Goal: Task Accomplishment & Management: Complete application form

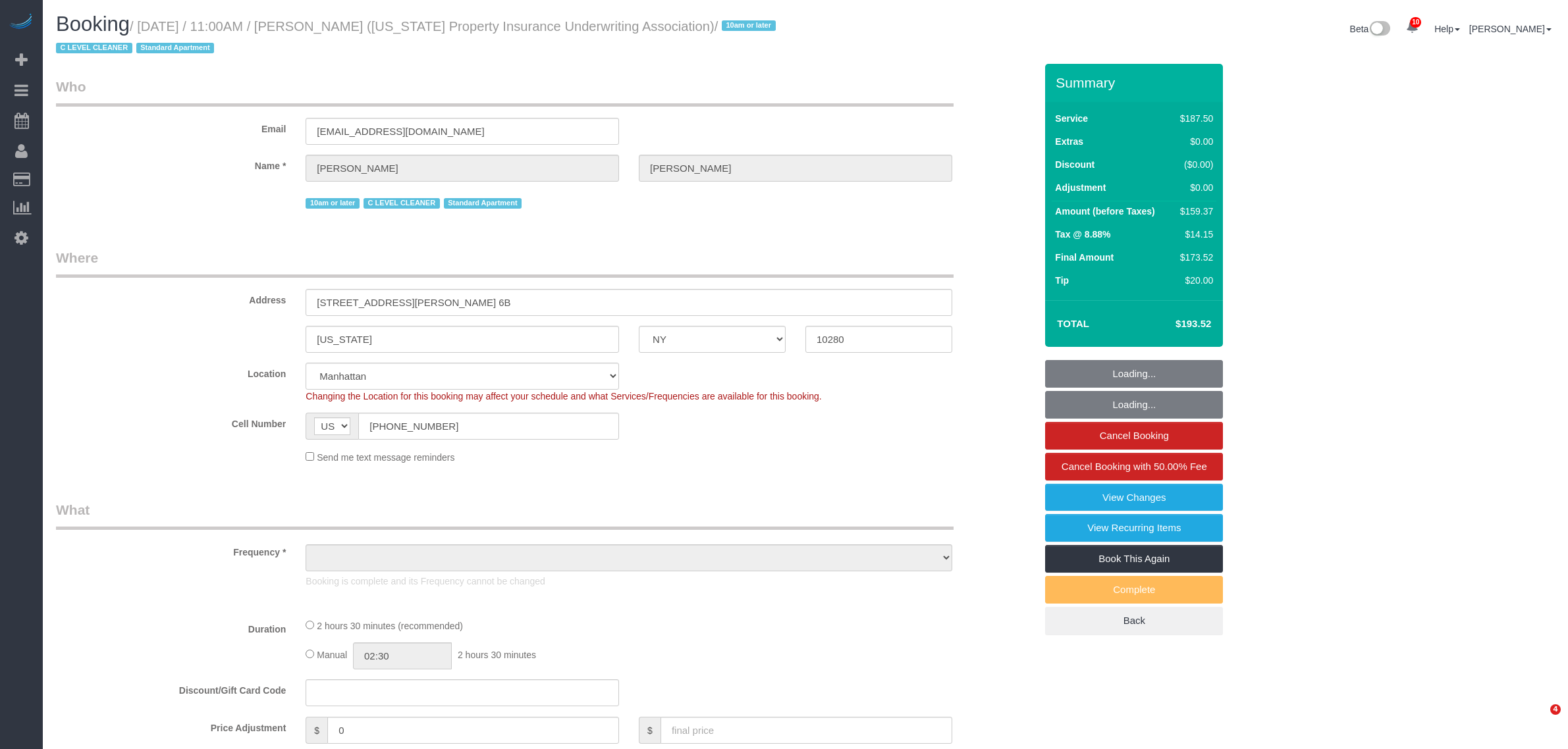
select select "NY"
select select "150"
select select "spot1"
select select "number:58"
select select "number:75"
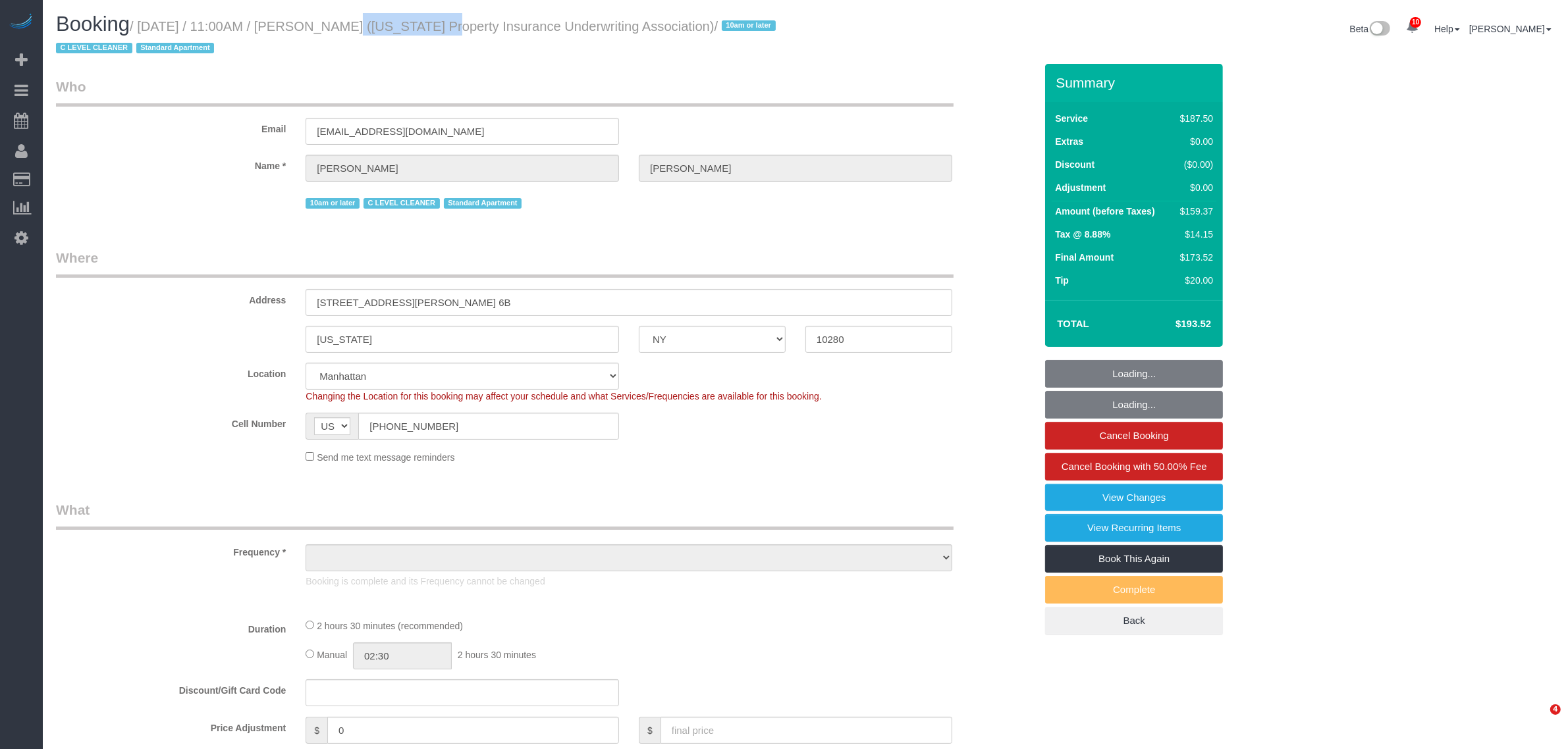
select select "number:15"
select select "number:6"
select select "number:21"
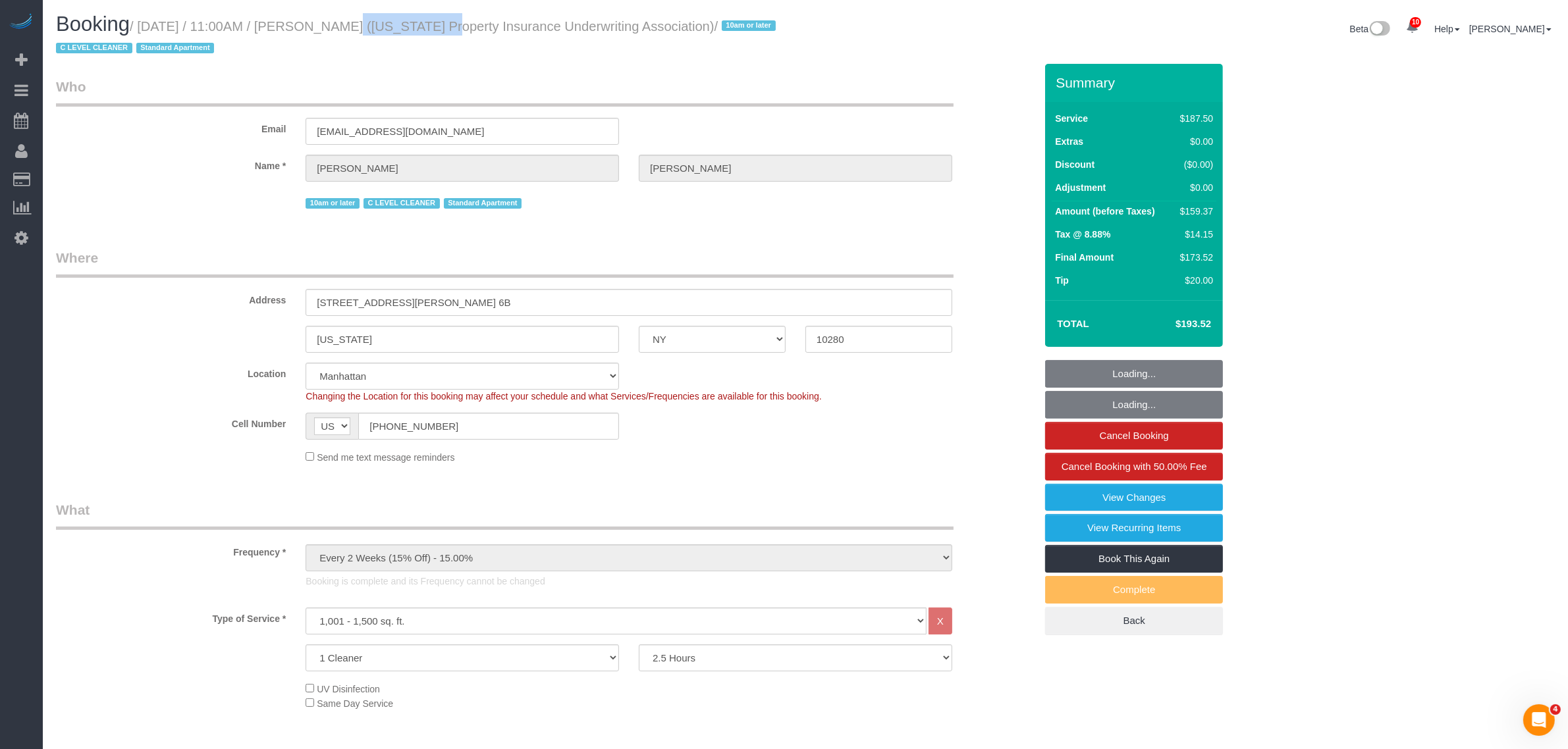
select select "object:1407"
